Goal: Information Seeking & Learning: Learn about a topic

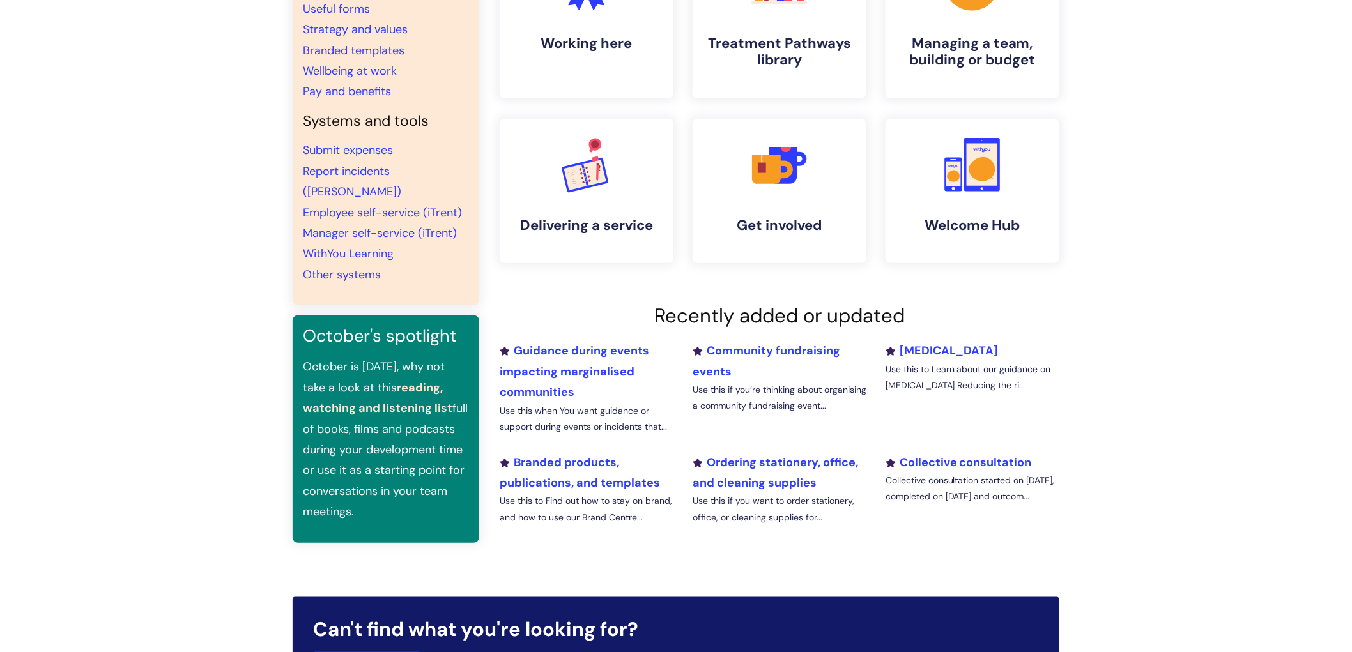
scroll to position [213, 0]
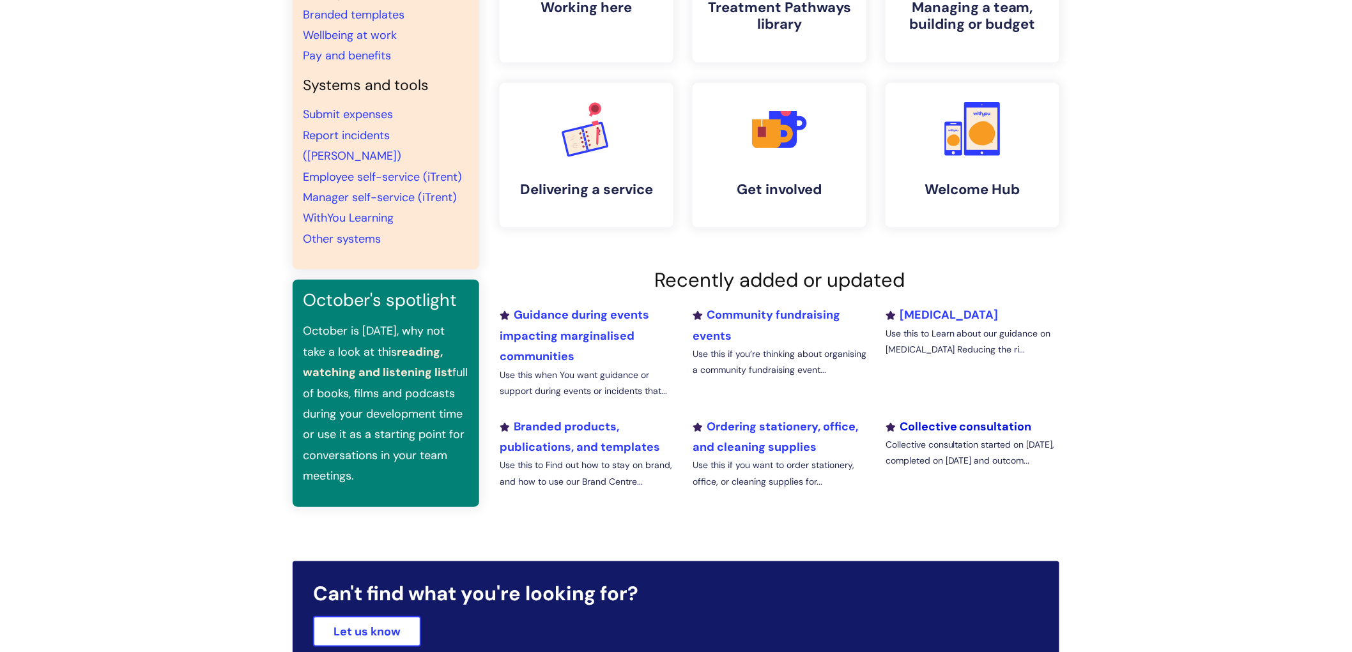
click at [928, 428] on link "Collective consultation" at bounding box center [959, 426] width 146 height 15
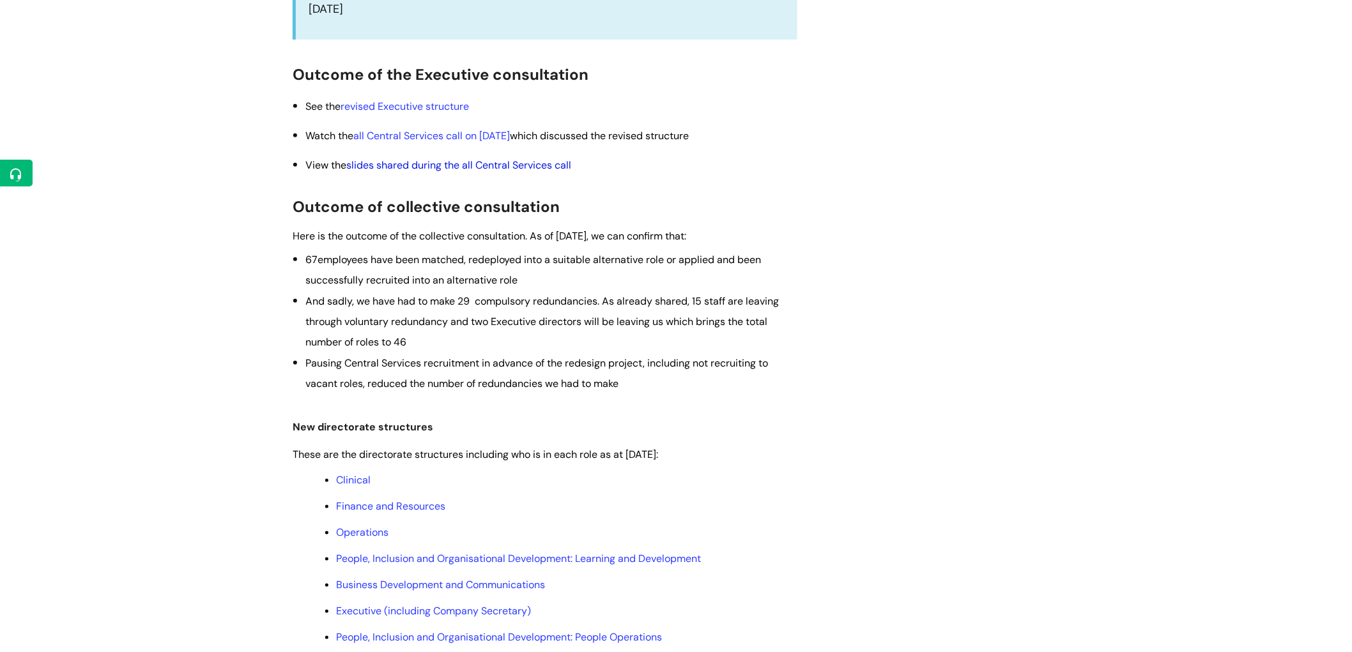
scroll to position [496, 0]
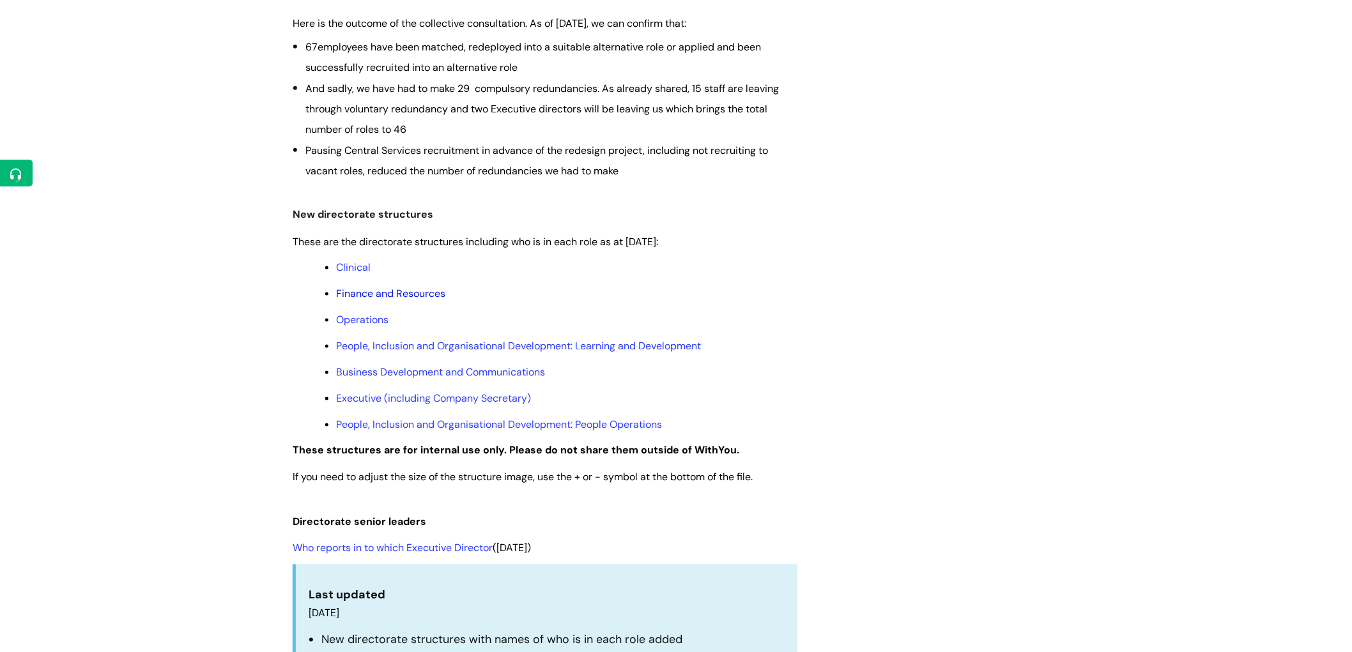
click at [406, 296] on link "Finance and Resources" at bounding box center [390, 293] width 109 height 13
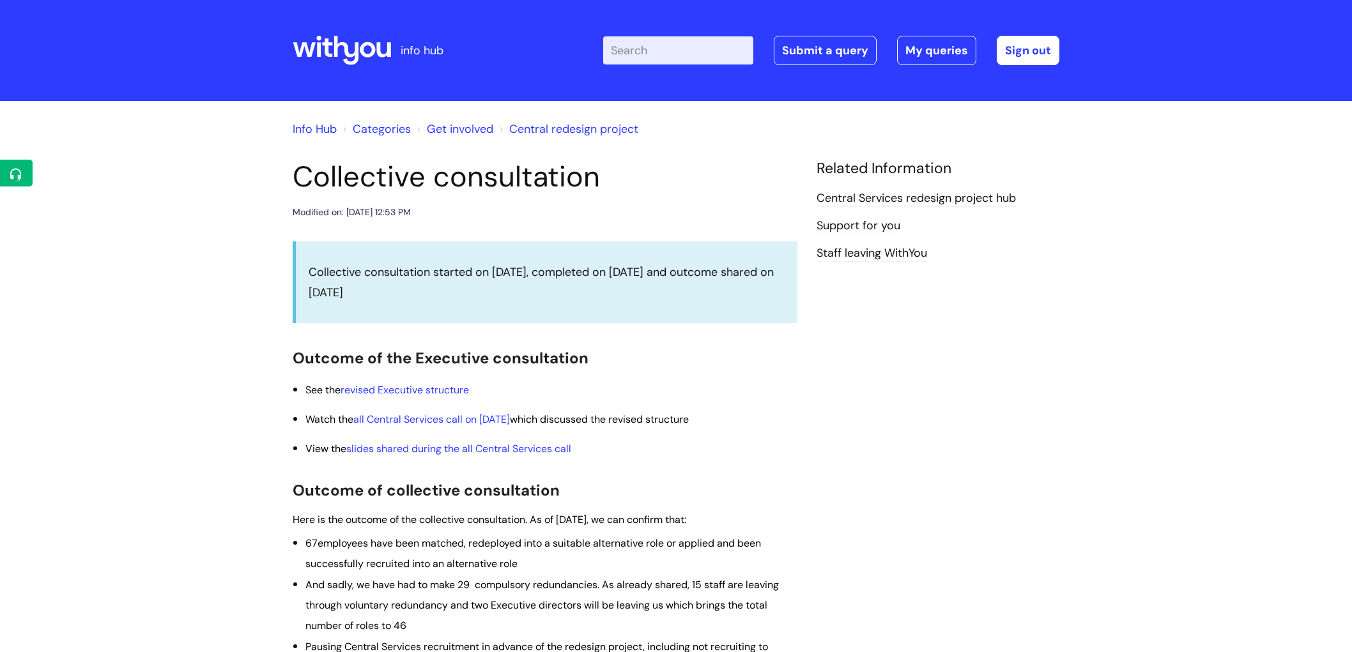
scroll to position [496, 0]
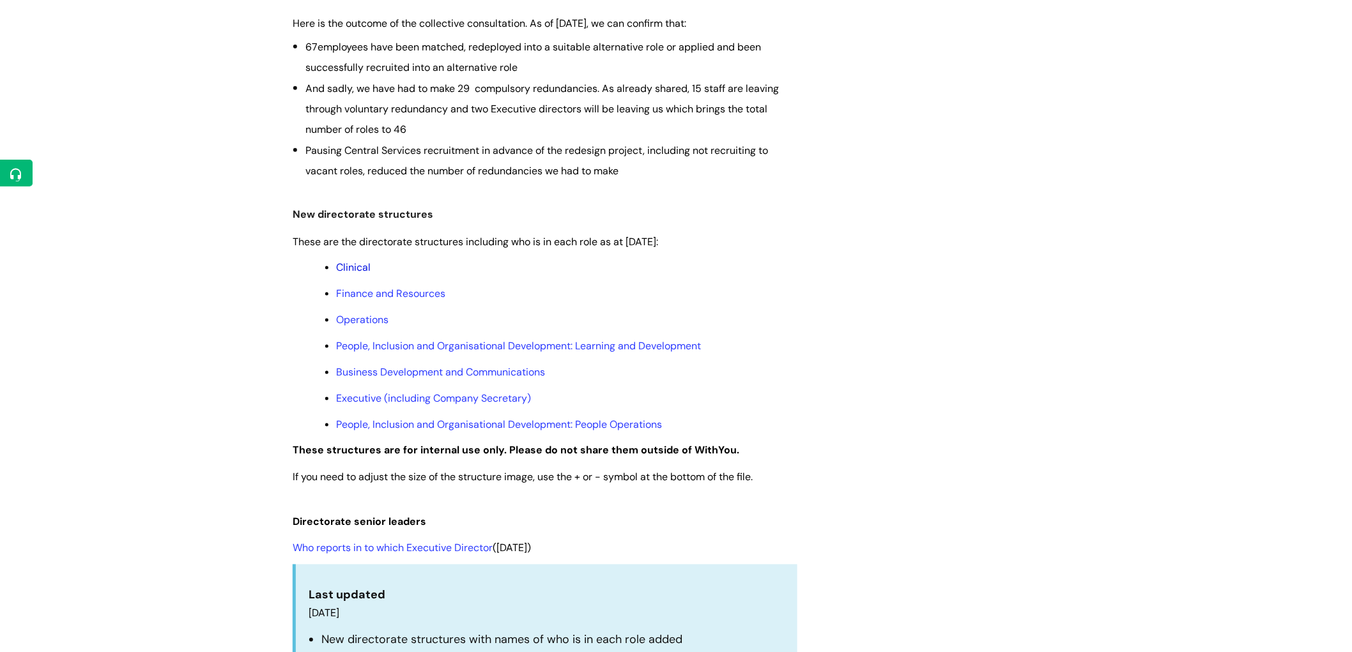
click at [367, 272] on link "Clinical" at bounding box center [353, 267] width 35 height 13
